Goal: Find specific page/section: Find specific page/section

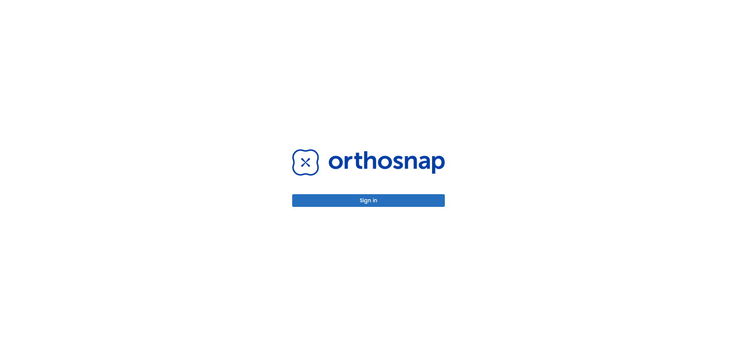
click at [354, 202] on button "Sign in" at bounding box center [368, 200] width 153 height 13
click at [343, 205] on button "Sign in" at bounding box center [368, 200] width 153 height 13
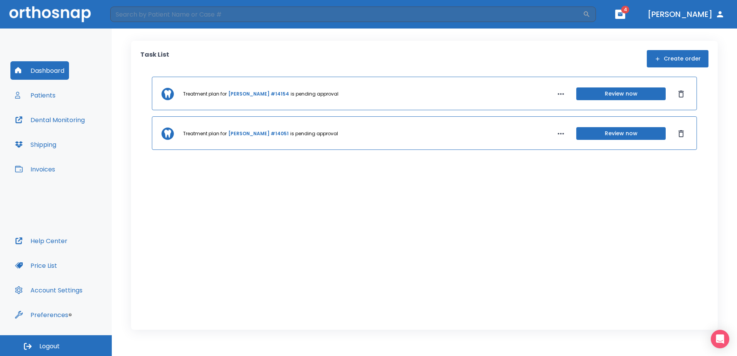
click at [49, 94] on button "Patients" at bounding box center [35, 95] width 50 height 18
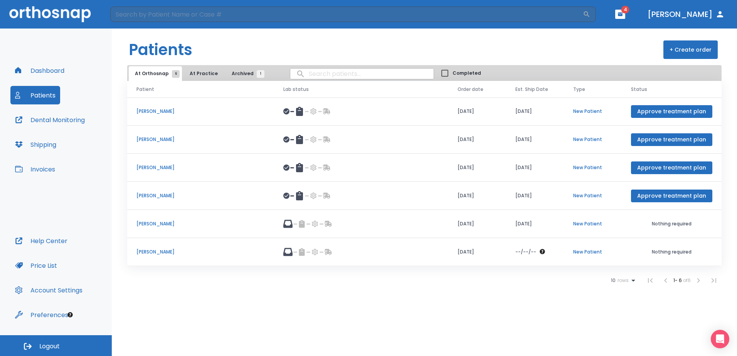
click at [168, 223] on p "[PERSON_NAME]" at bounding box center [200, 223] width 128 height 7
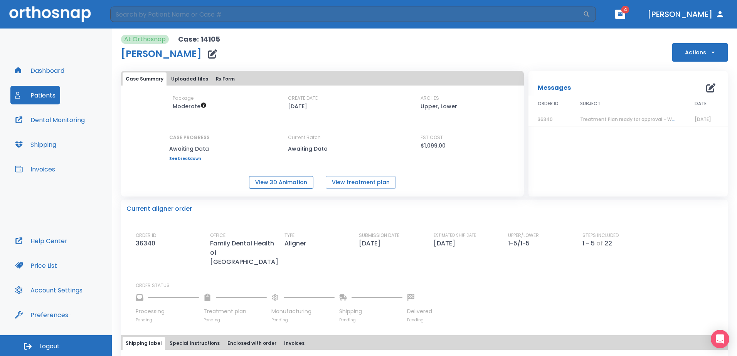
click at [277, 180] on button "View 3D Animation" at bounding box center [281, 182] width 64 height 13
